Goal: Communication & Community: Ask a question

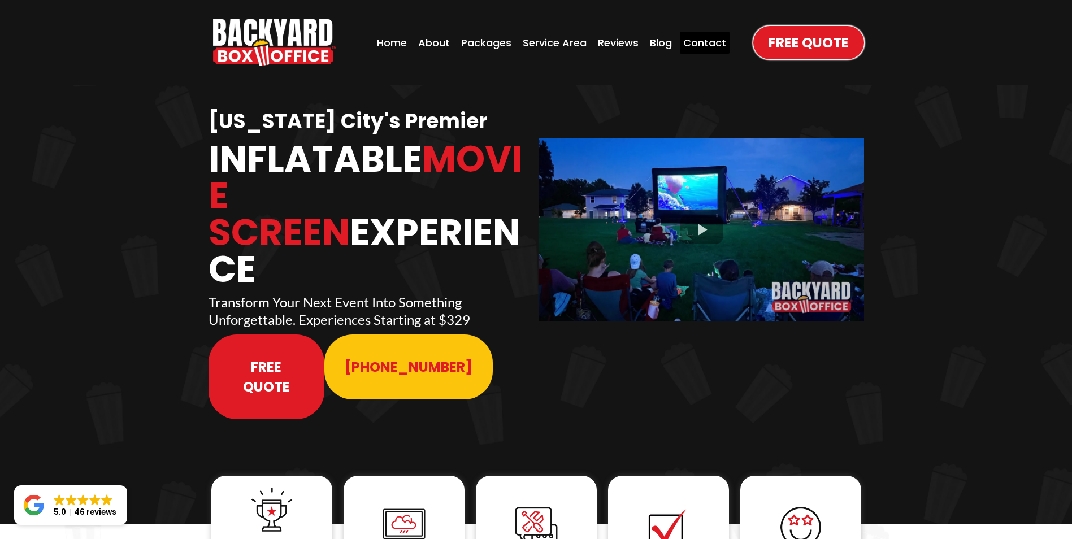
click at [693, 33] on div "Contact" at bounding box center [705, 43] width 50 height 22
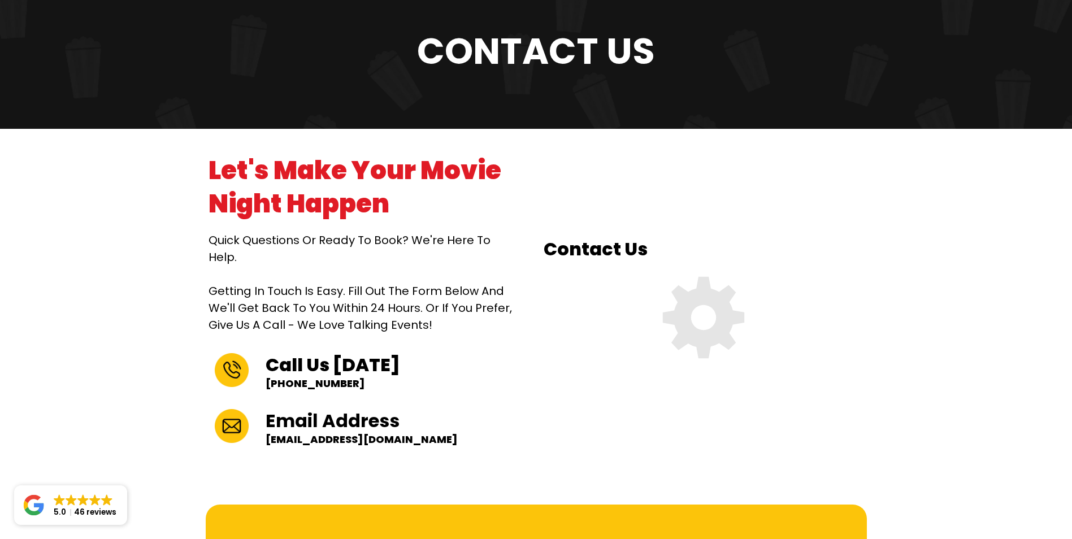
scroll to position [226, 0]
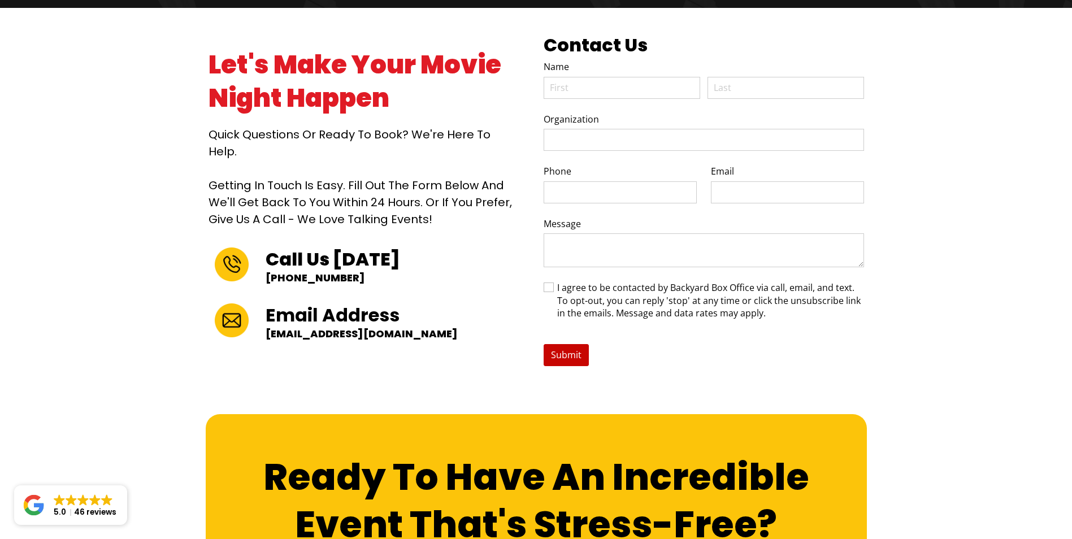
click at [616, 76] on div at bounding box center [622, 85] width 157 height 25
click at [616, 90] on input "First" at bounding box center [622, 88] width 157 height 22
type input "Kaeli"
type input "[PERSON_NAME]"
type input "[GEOGRAPHIC_DATA] Apartments"
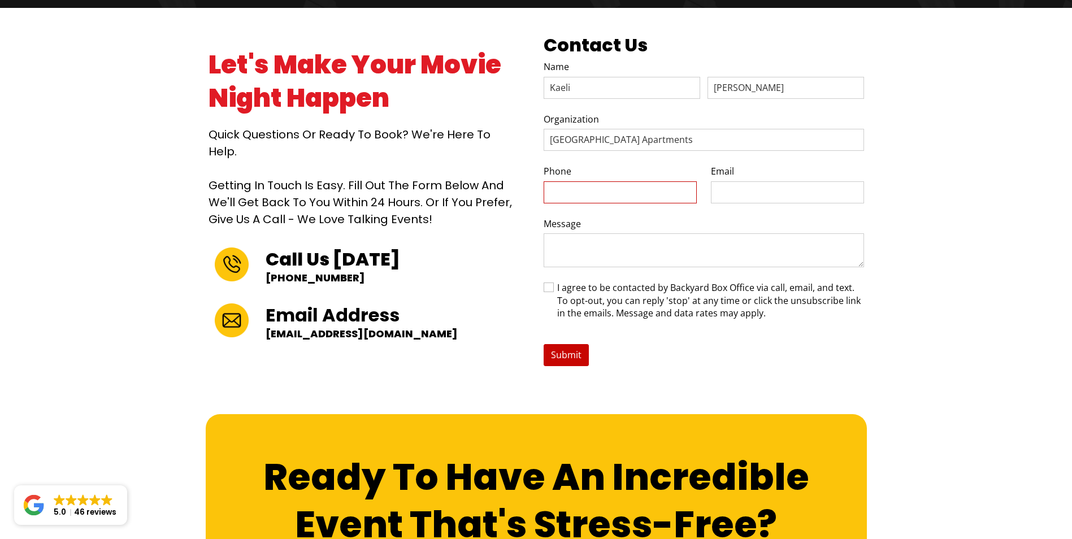
type input "[PHONE_NUMBER]"
type input "[EMAIL_ADDRESS][DOMAIN_NAME]"
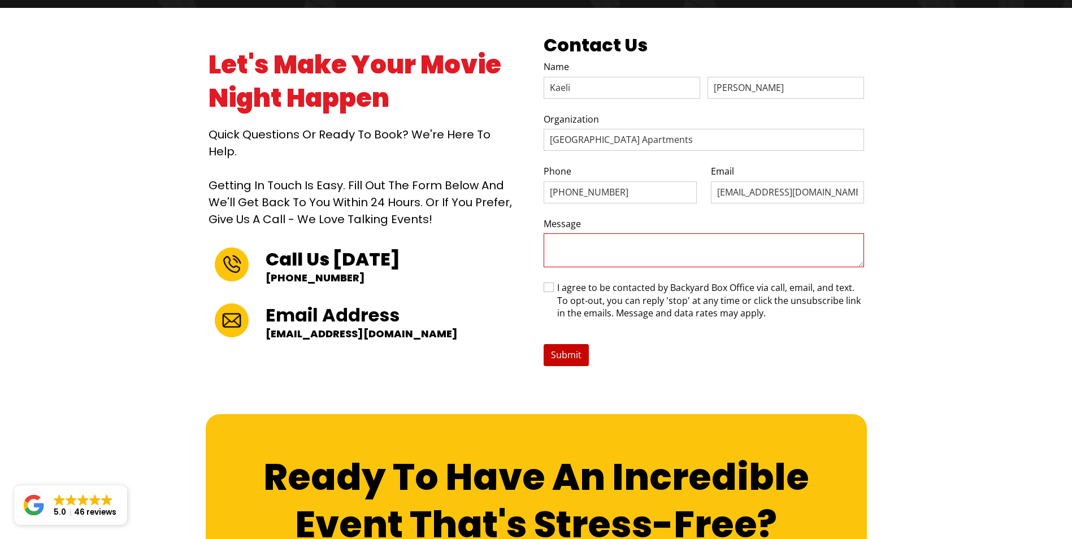
click at [669, 258] on textarea "Message" at bounding box center [704, 250] width 320 height 34
click at [672, 254] on textarea "Message" at bounding box center [704, 250] width 320 height 34
paste textarea "Hi [Name], You came out in June for our resident movie night after we had to re…"
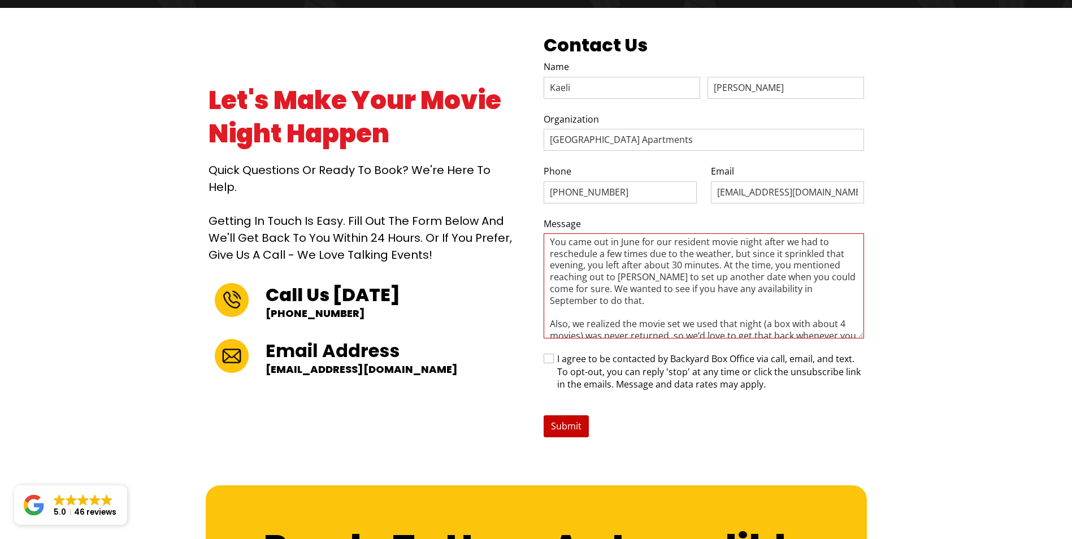
scroll to position [0, 0]
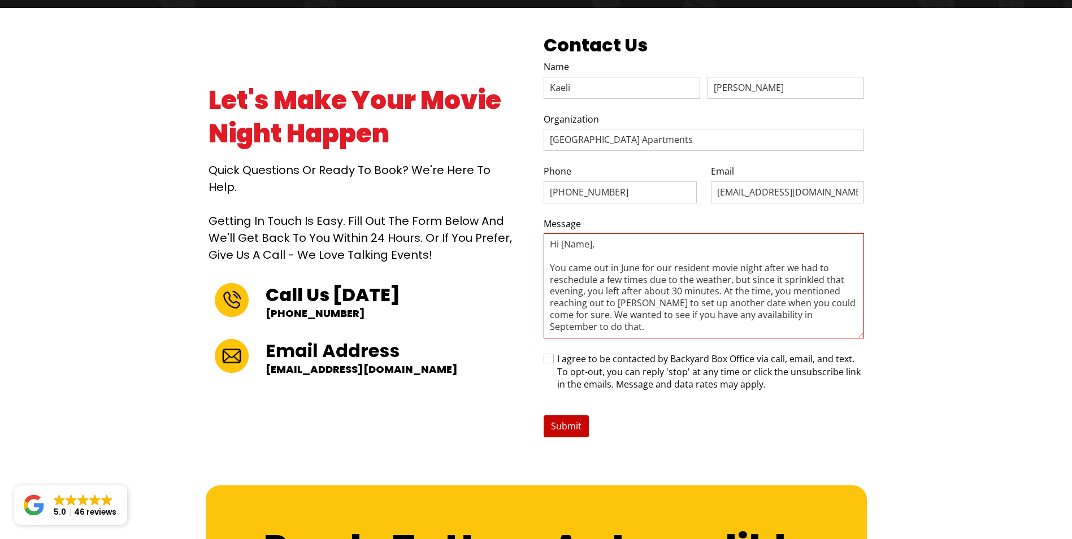
drag, startPoint x: 594, startPoint y: 241, endPoint x: 561, endPoint y: 244, distance: 33.5
click at [561, 244] on textarea "Hi [Name], You came out in June for our resident movie night after we had to re…" at bounding box center [704, 285] width 320 height 105
click at [549, 267] on textarea "Hi You came out in June for our resident movie night after we had to reschedule…" at bounding box center [704, 285] width 320 height 105
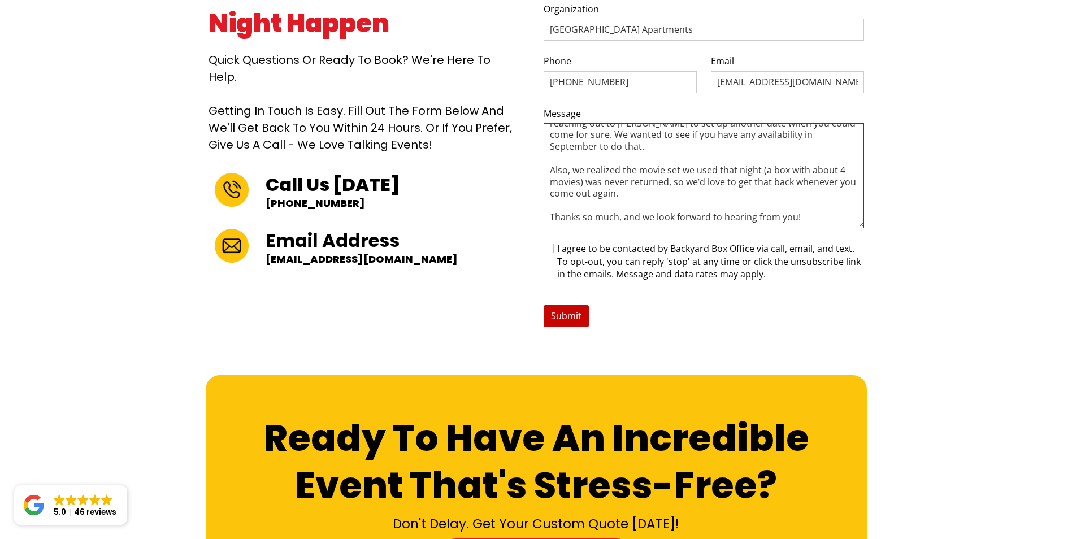
scroll to position [339, 0]
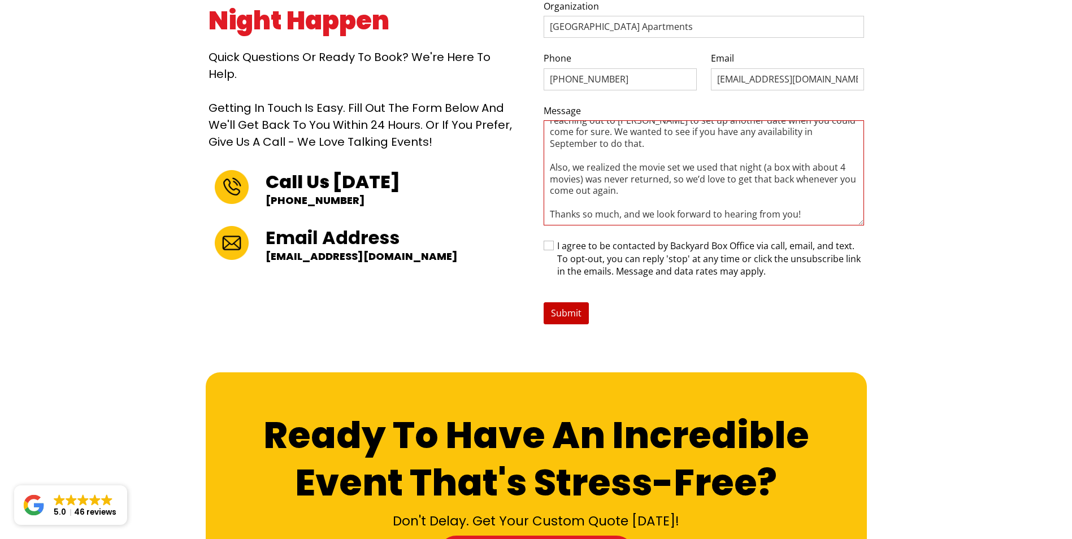
type textarea "Hi, you came out in June for our resident movie night after we had to reschedul…"
click at [712, 250] on span "I agree to be contacted by Backyard Box Office via call, email, and text. To op…" at bounding box center [710, 259] width 306 height 38
click at [544, 246] on input "I agree to be contacted by Backyard Box Office via call, email, and text. To op…" at bounding box center [544, 245] width 1 height 1
checkbox input "true"
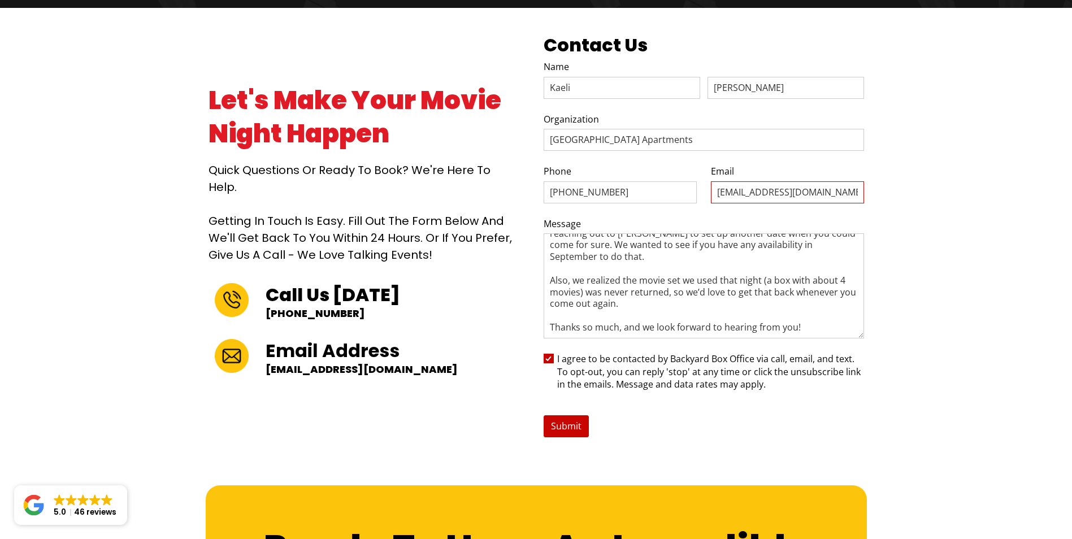
drag, startPoint x: 756, startPoint y: 192, endPoint x: 710, endPoint y: 193, distance: 46.3
click at [710, 193] on div "Phone [PHONE_NUMBER] Email [EMAIL_ADDRESS][DOMAIN_NAME]" at bounding box center [704, 184] width 320 height 52
type input "[EMAIL_ADDRESS][DOMAIN_NAME]"
click at [562, 412] on div "Submit" at bounding box center [704, 419] width 320 height 36
click at [569, 425] on span "Submit" at bounding box center [566, 426] width 32 height 14
